Goal: Use online tool/utility

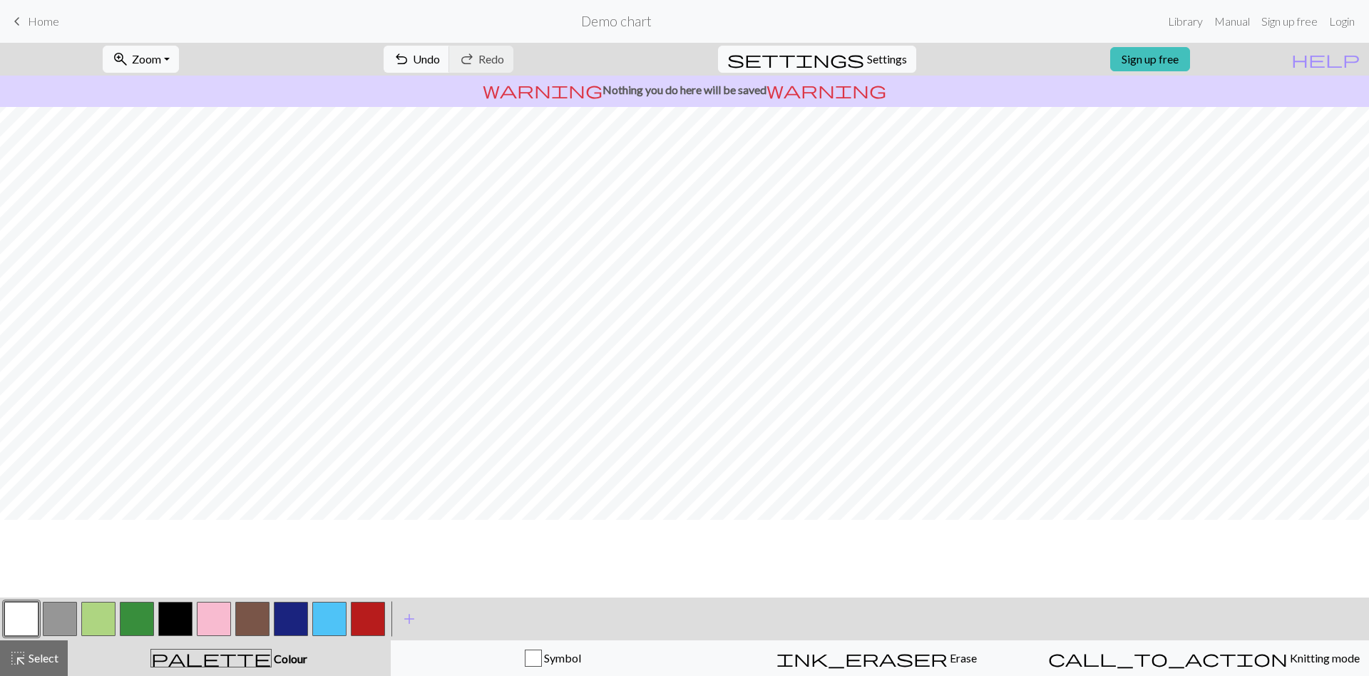
scroll to position [20, 0]
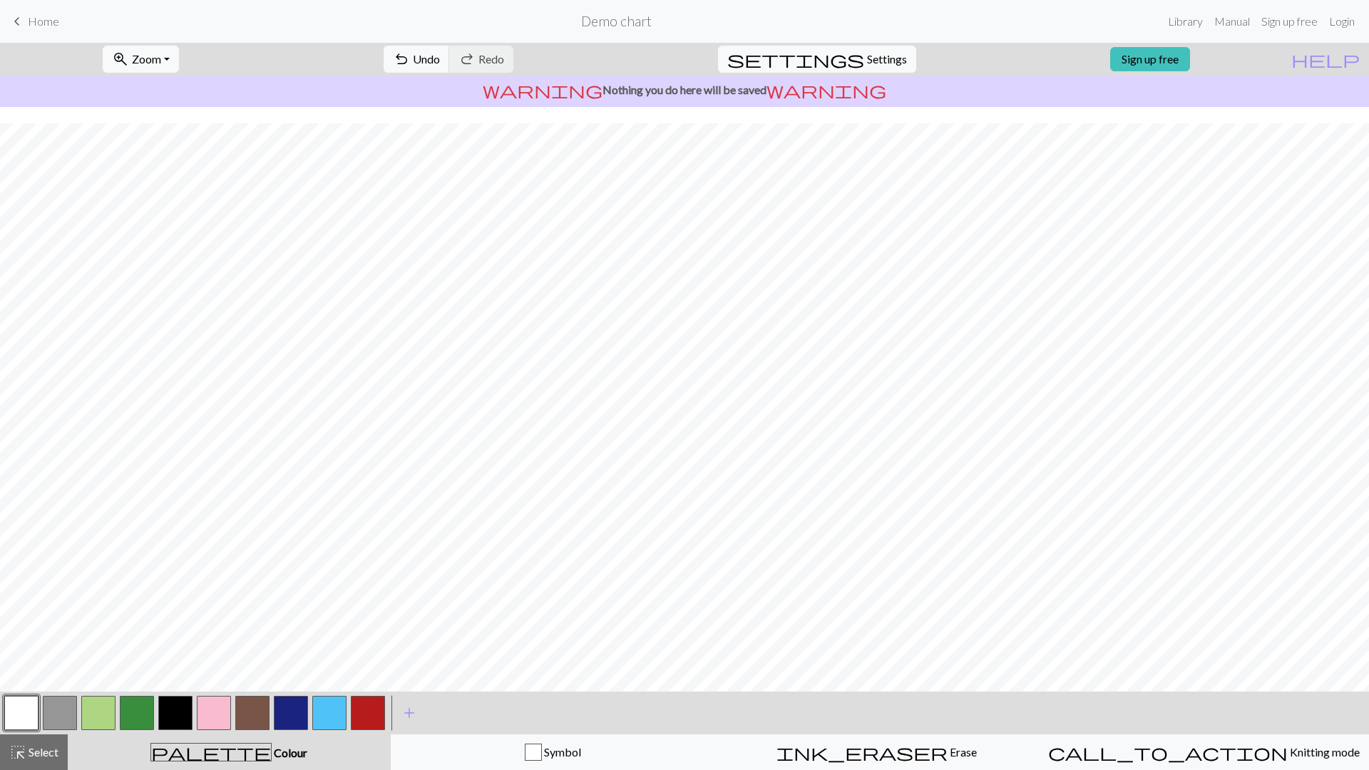
click at [184, 675] on button "button" at bounding box center [175, 713] width 34 height 34
click at [21, 675] on button "button" at bounding box center [21, 713] width 34 height 34
click at [1287, 675] on span "Knitting mode" at bounding box center [1323, 752] width 72 height 14
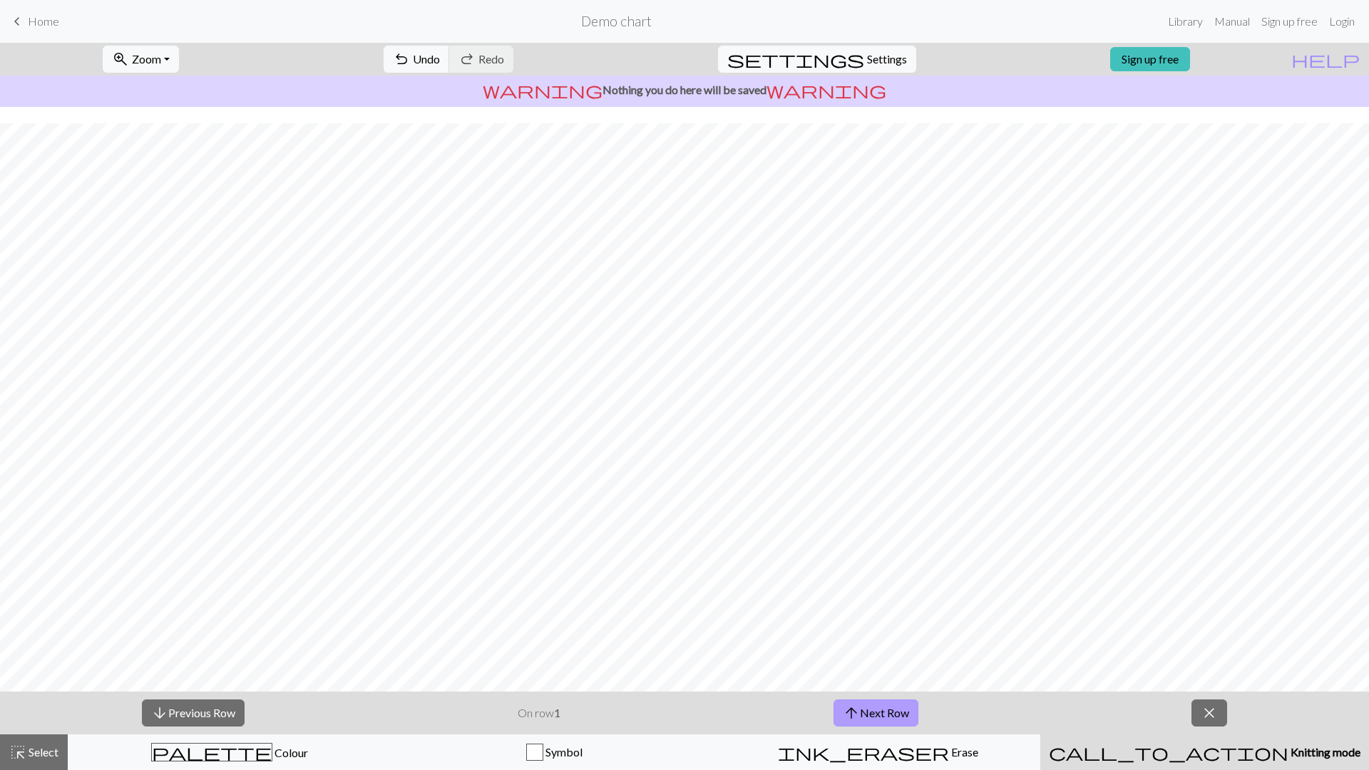
click at [907, 675] on button "arrow_upward Next Row" at bounding box center [875, 712] width 85 height 27
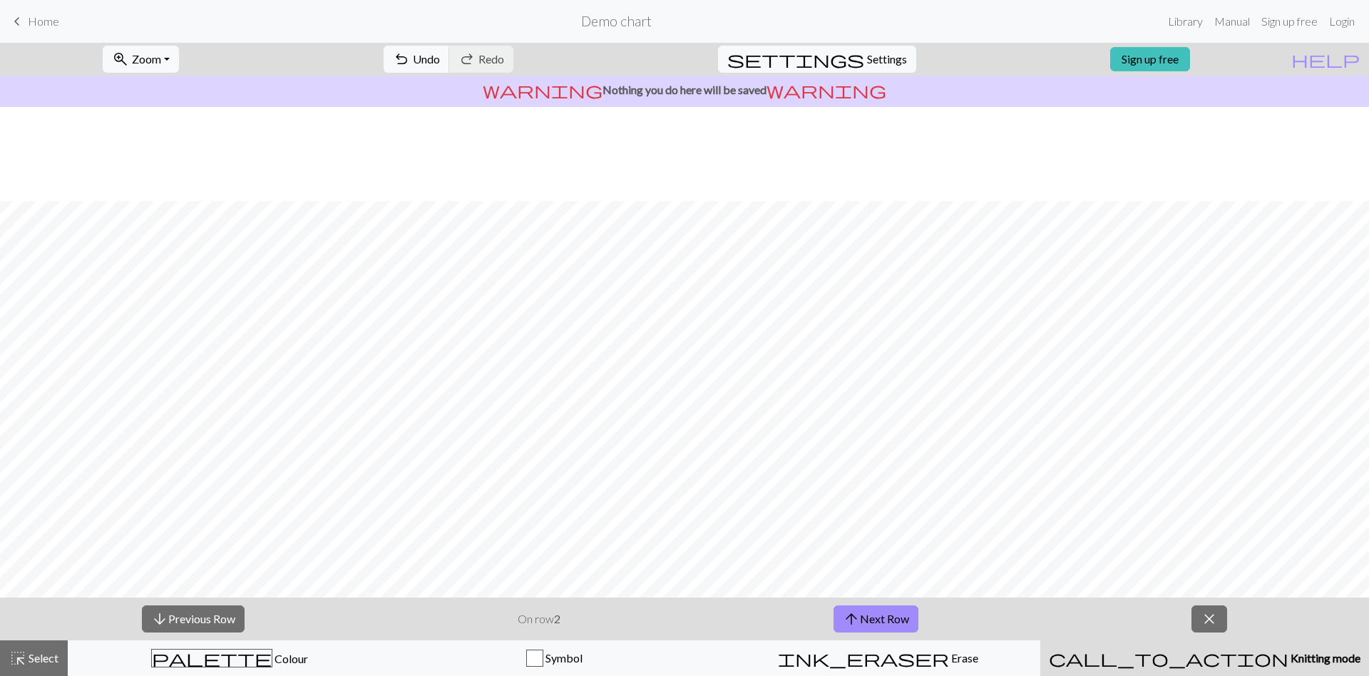
scroll to position [114, 0]
click at [902, 618] on button "arrow_upward Next Row" at bounding box center [875, 618] width 85 height 27
click at [179, 61] on button "zoom_in Zoom Zoom" at bounding box center [141, 59] width 76 height 27
click at [197, 199] on button "100%" at bounding box center [159, 193] width 113 height 23
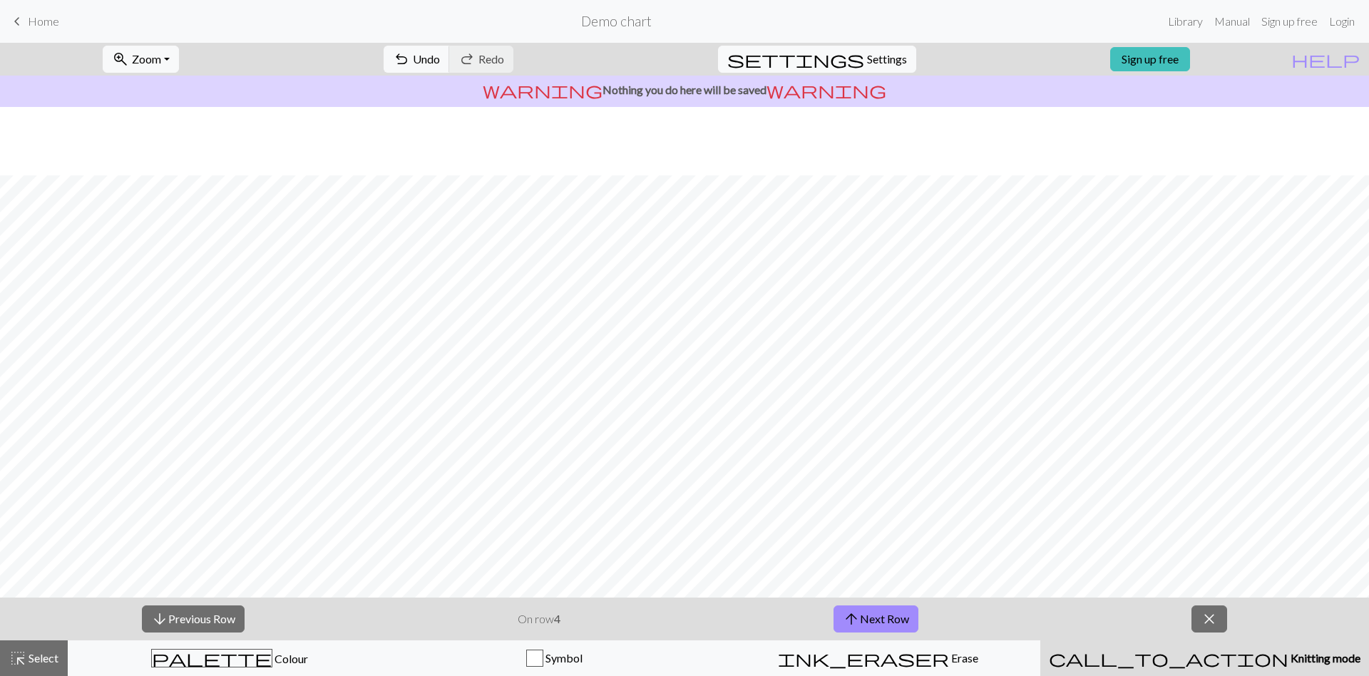
scroll to position [379, 0]
click at [866, 622] on button "arrow_upward Next Row" at bounding box center [875, 618] width 85 height 27
click at [179, 60] on button "zoom_in Zoom Zoom" at bounding box center [141, 59] width 76 height 27
click at [202, 200] on button "100%" at bounding box center [159, 193] width 113 height 23
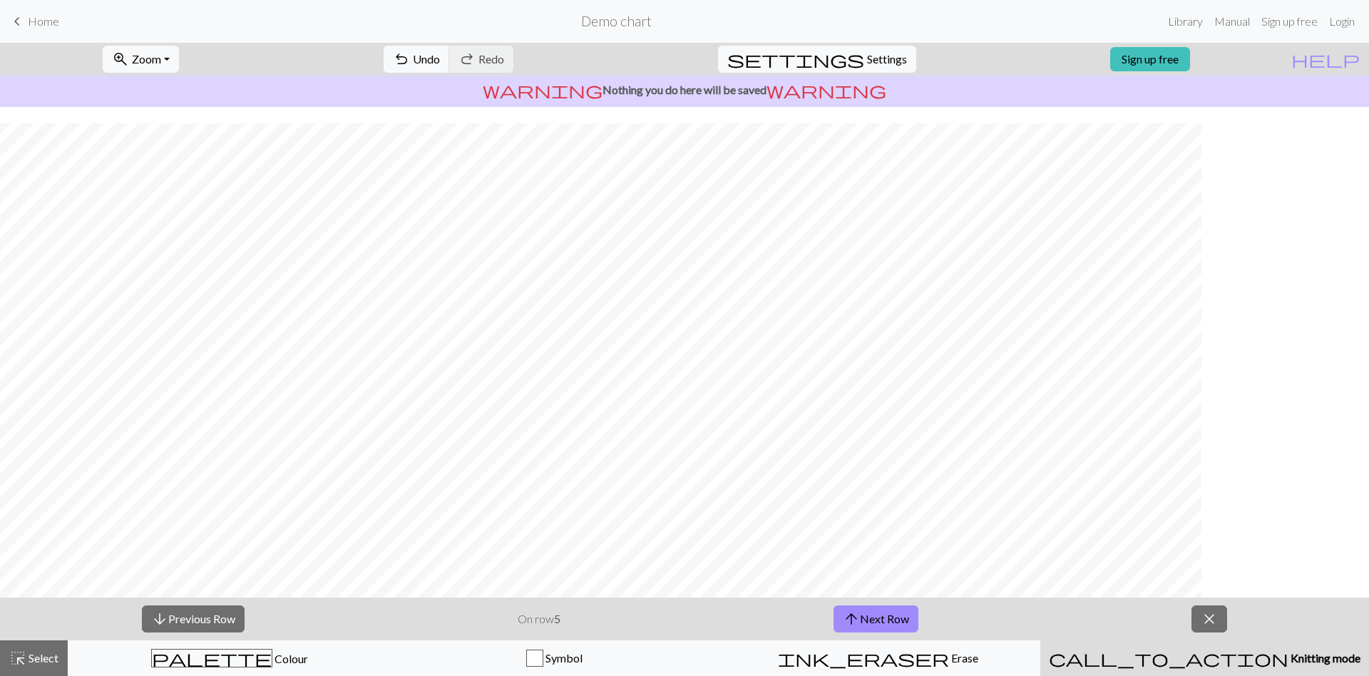
scroll to position [460, 0]
click at [845, 618] on span "arrow_upward" at bounding box center [851, 619] width 17 height 20
click at [161, 54] on span "Zoom" at bounding box center [146, 59] width 29 height 14
click at [187, 88] on button "Fit all" at bounding box center [159, 90] width 113 height 23
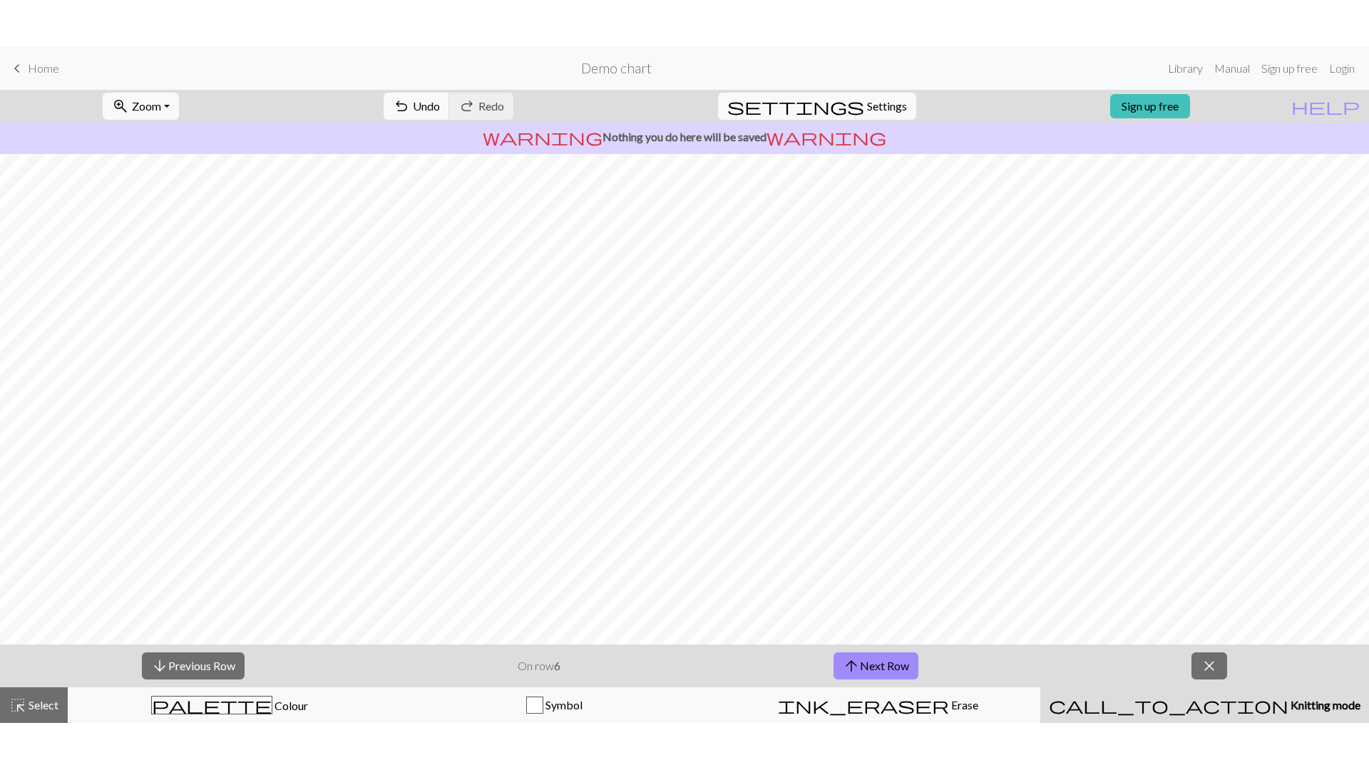
scroll to position [0, 0]
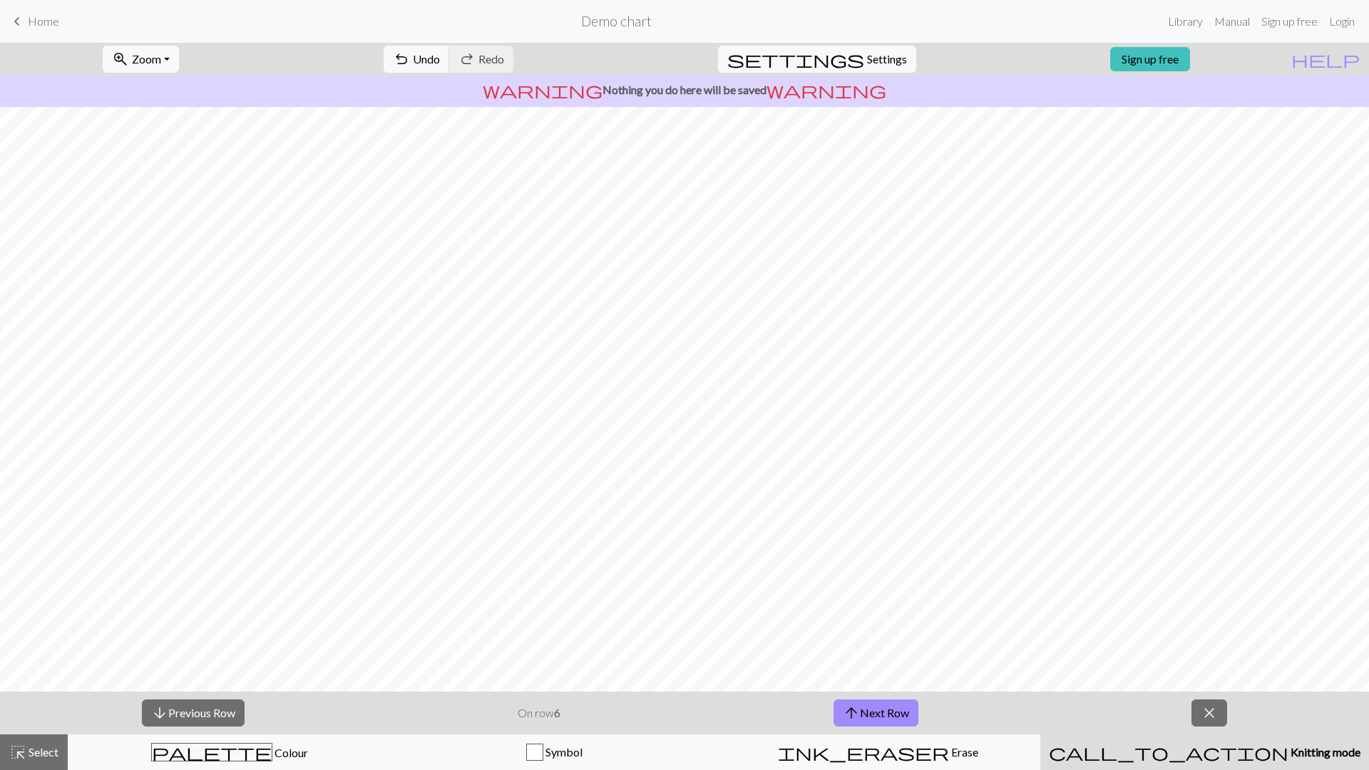
click at [190, 61] on div "zoom_in Zoom Zoom Fit all Fit width Fit height 50% 100% 150% 200%" at bounding box center [141, 59] width 98 height 33
click at [161, 61] on span "Zoom" at bounding box center [146, 59] width 29 height 14
click at [195, 94] on button "Fit all" at bounding box center [159, 90] width 113 height 23
click at [129, 64] on span "zoom_in" at bounding box center [120, 59] width 17 height 20
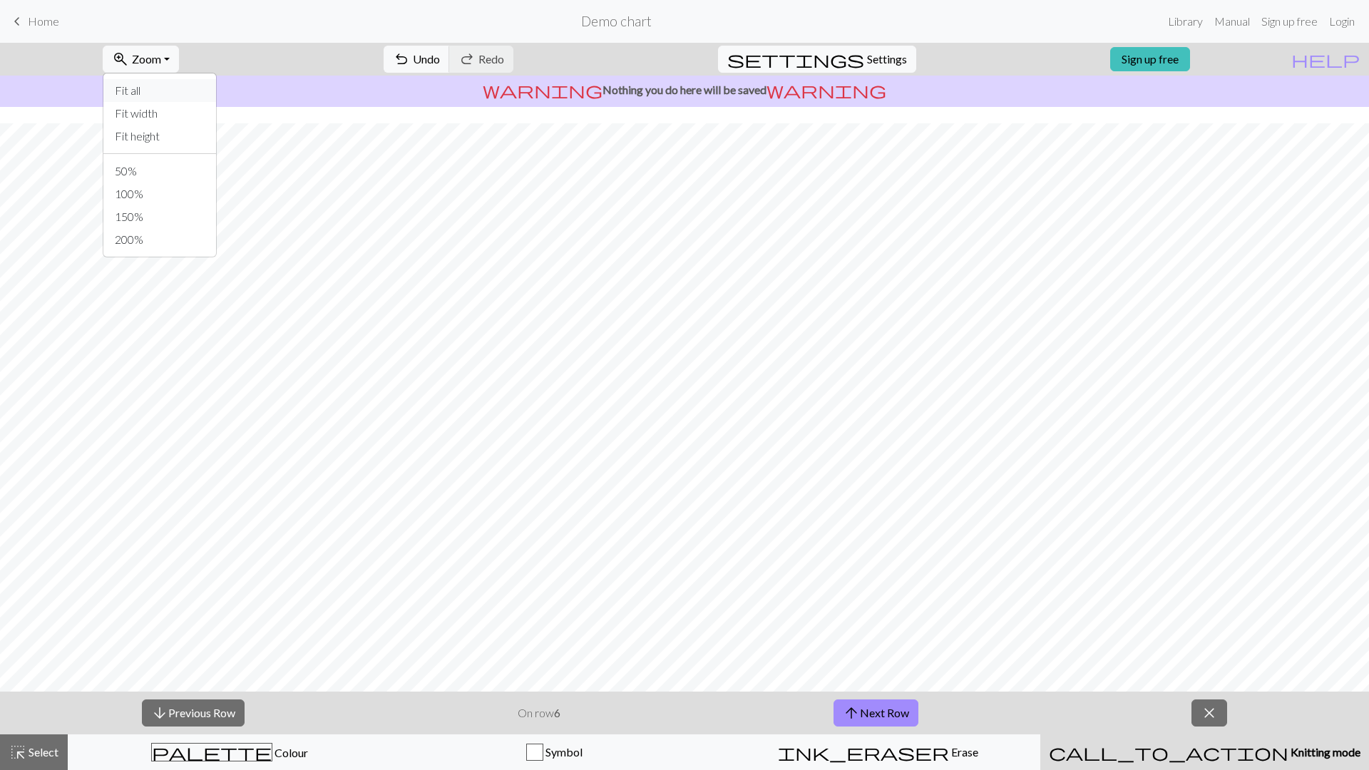
click at [176, 93] on button "Fit all" at bounding box center [159, 90] width 113 height 23
click at [1220, 675] on div "arrow_downward Previous Row On row 6 arrow_upward Next Row close" at bounding box center [684, 712] width 1369 height 43
click at [1203, 675] on span "close" at bounding box center [1208, 713] width 17 height 20
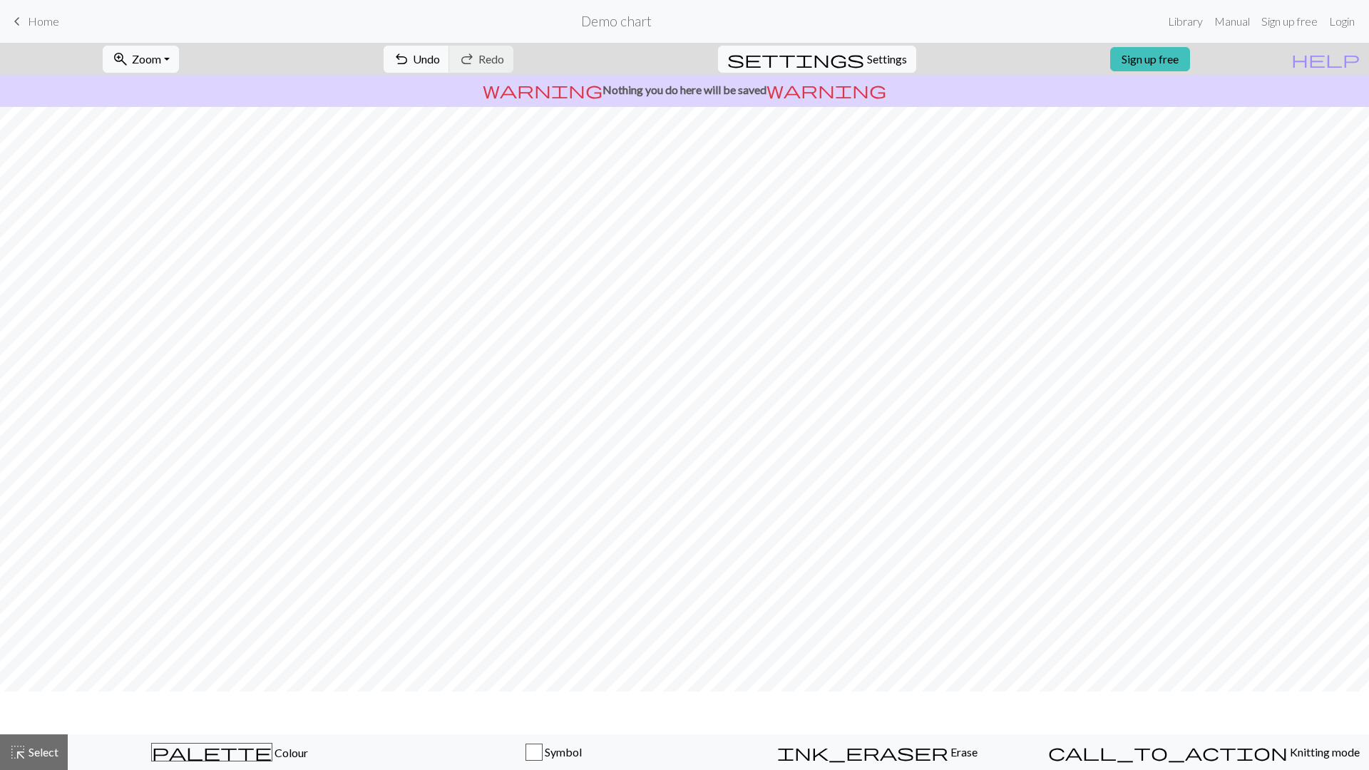
scroll to position [0, 0]
click at [179, 67] on button "zoom_in Zoom Zoom" at bounding box center [141, 59] width 76 height 27
click at [209, 95] on button "Fit all" at bounding box center [159, 90] width 113 height 23
click at [1287, 675] on span "Knitting mode" at bounding box center [1323, 752] width 72 height 14
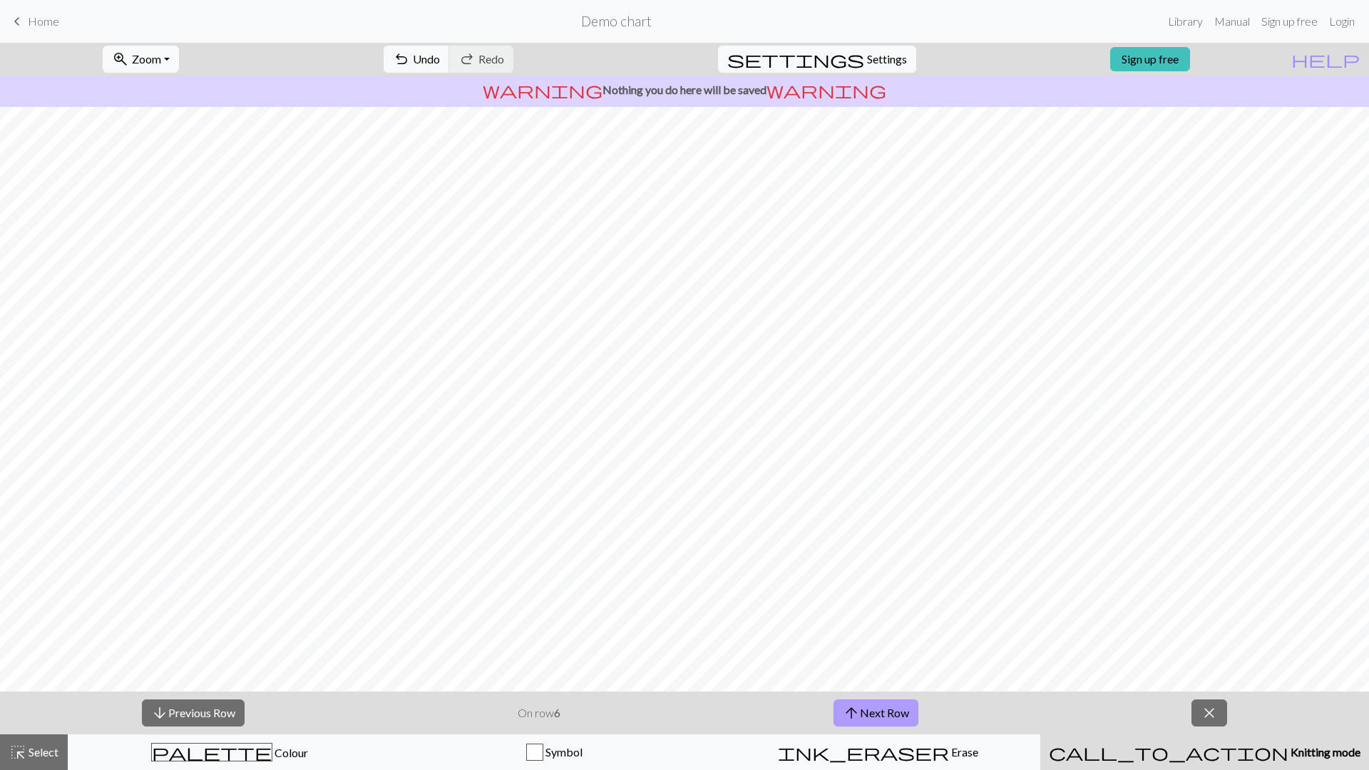
click at [848, 675] on span "arrow_upward" at bounding box center [851, 713] width 17 height 20
click at [179, 65] on button "zoom_in Zoom Zoom" at bounding box center [141, 59] width 76 height 27
click at [216, 191] on button "100%" at bounding box center [159, 193] width 113 height 23
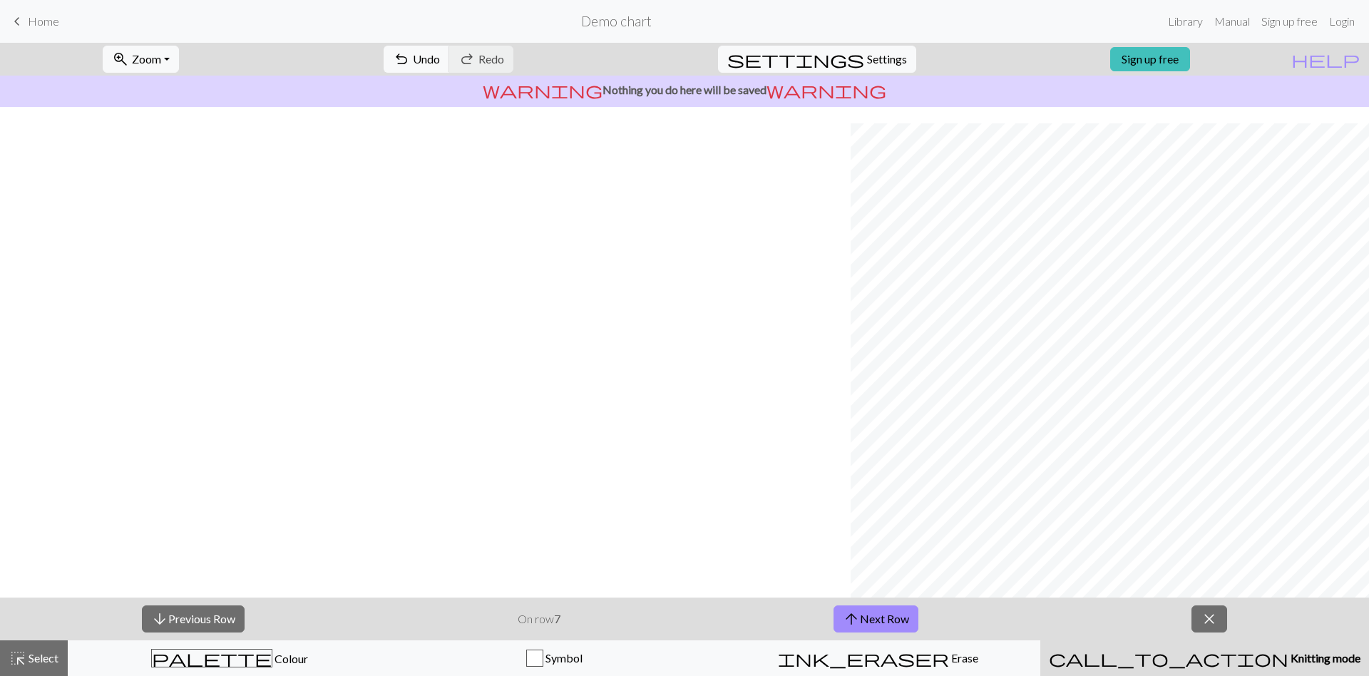
scroll to position [460, 850]
click at [864, 620] on button "arrow_upward Next Row" at bounding box center [875, 618] width 85 height 27
